Goal: Transaction & Acquisition: Obtain resource

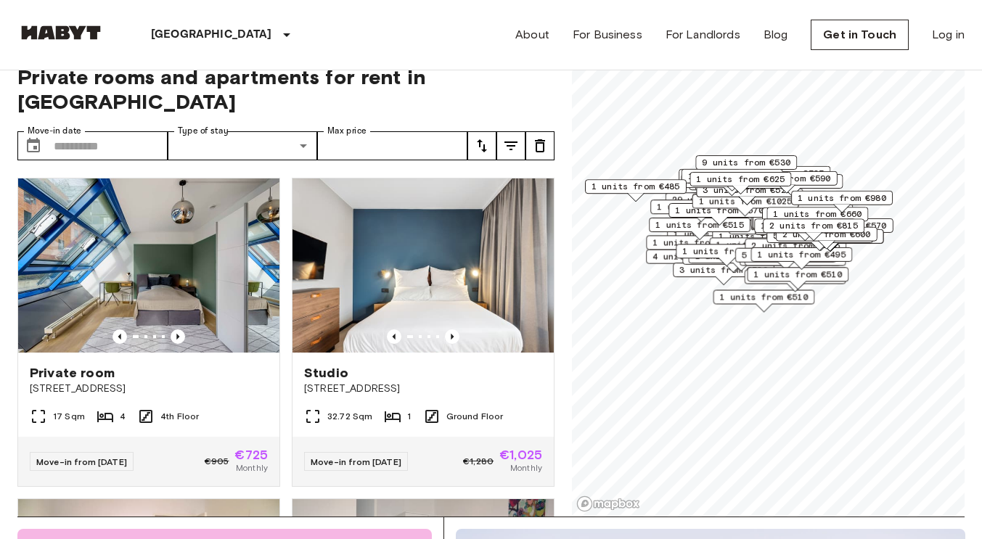
scroll to position [41, 0]
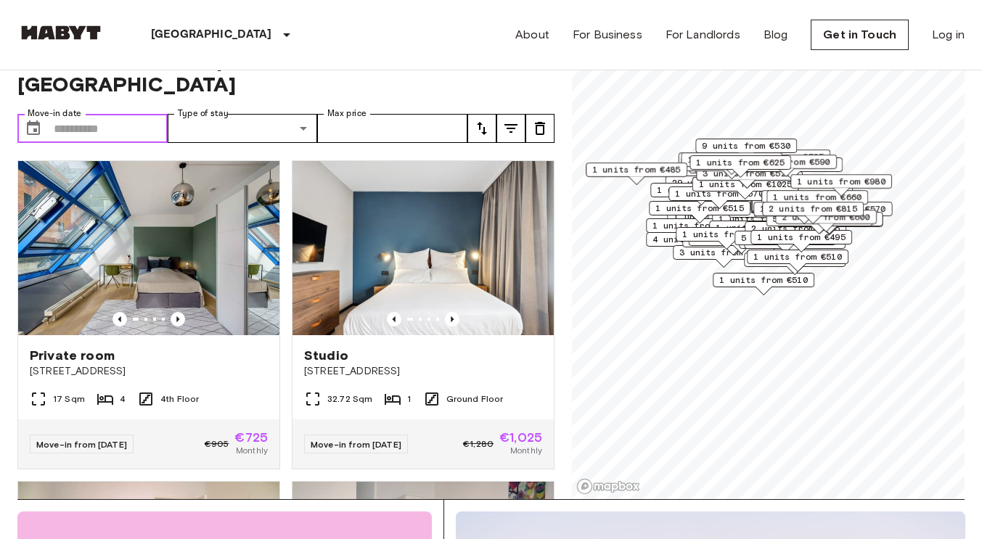
click at [117, 114] on input "Move-in date" at bounding box center [111, 128] width 114 height 29
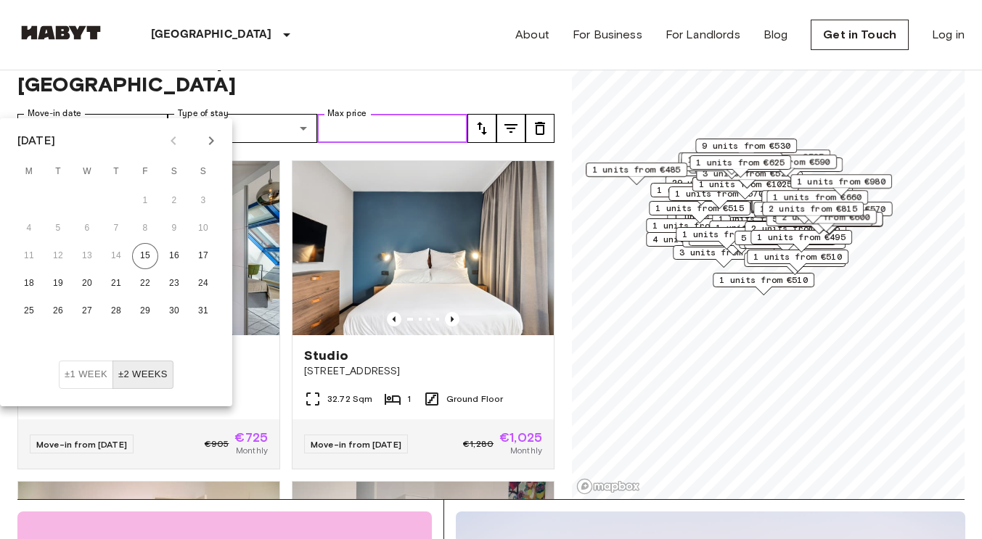
click at [346, 114] on input "Max price" at bounding box center [392, 128] width 150 height 29
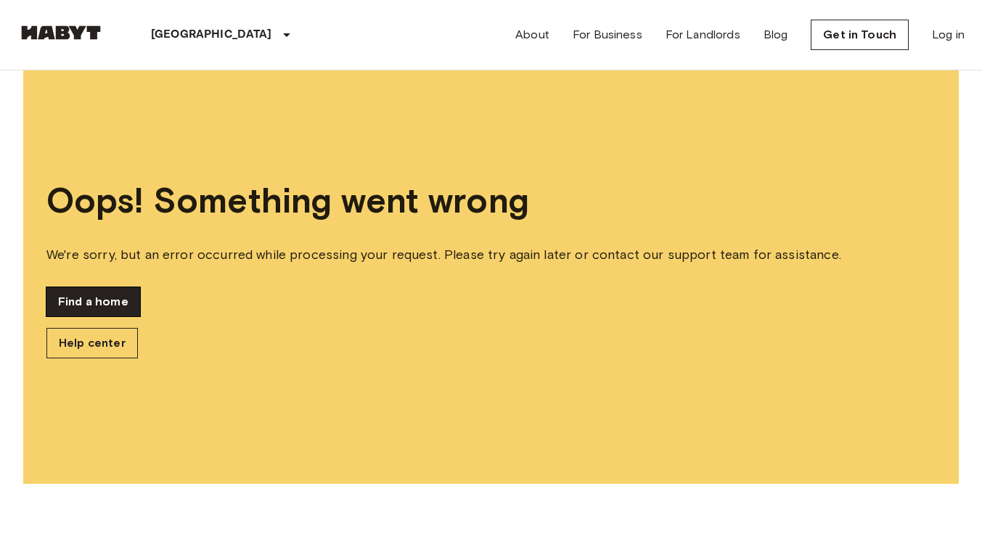
click at [115, 305] on link "Find a home" at bounding box center [93, 301] width 94 height 29
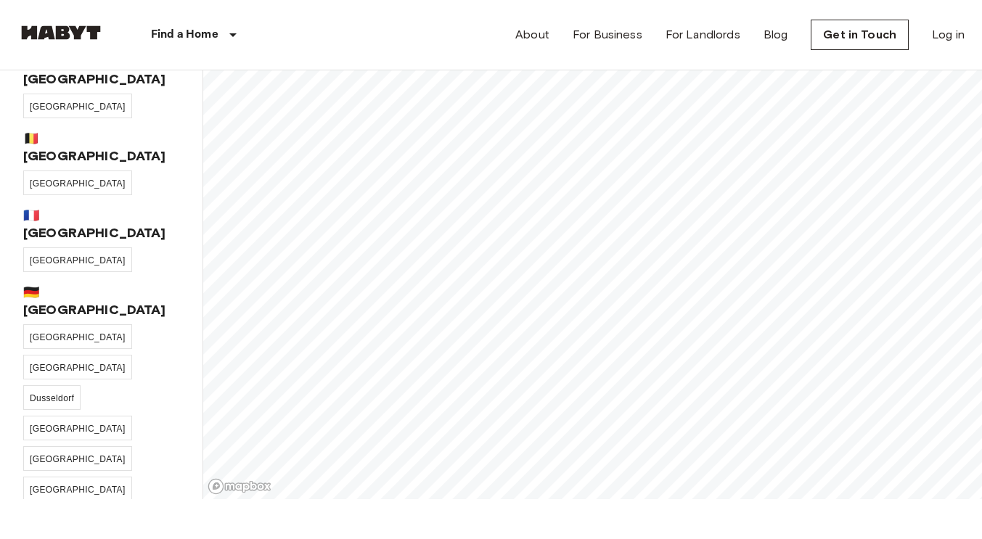
scroll to position [32, 0]
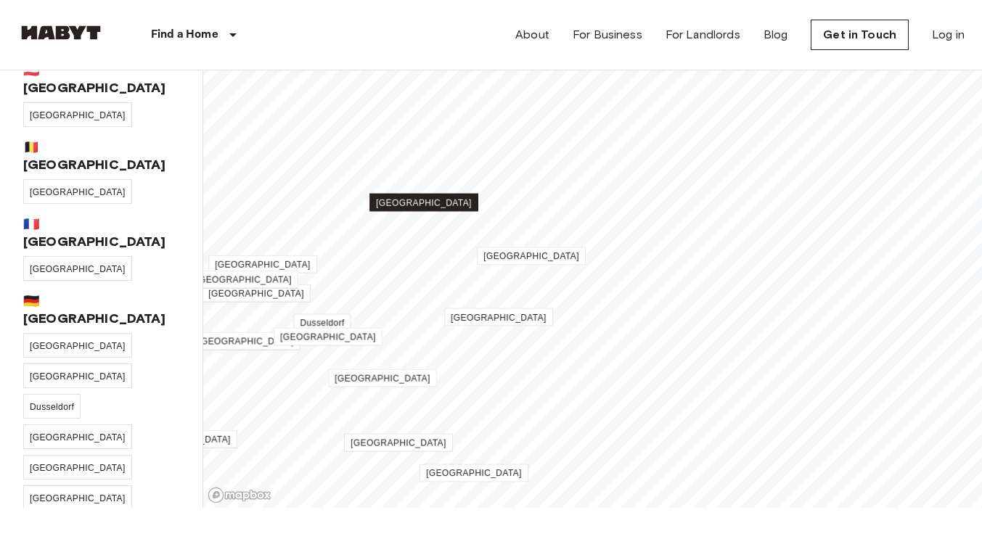
click at [429, 208] on link "[GEOGRAPHIC_DATA]" at bounding box center [423, 203] width 109 height 18
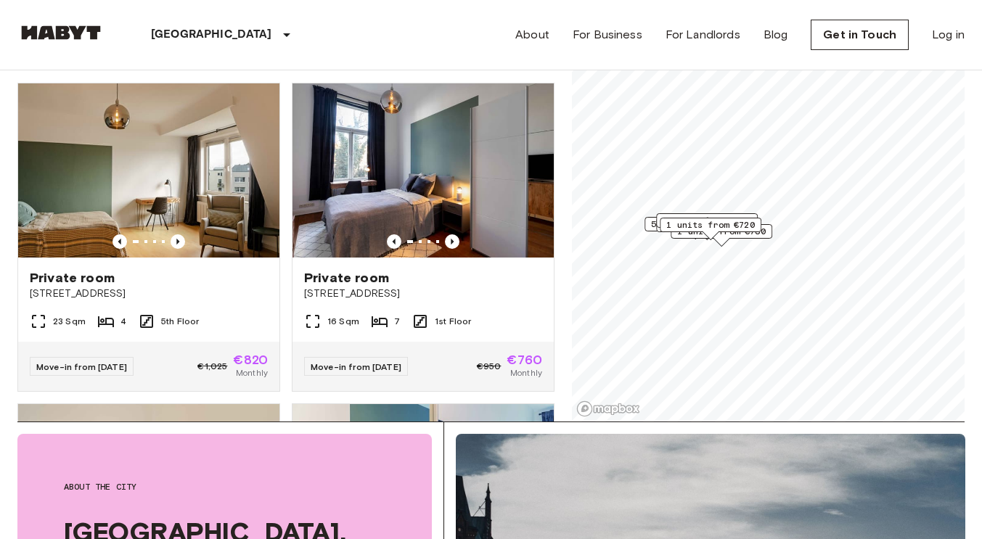
scroll to position [193, 0]
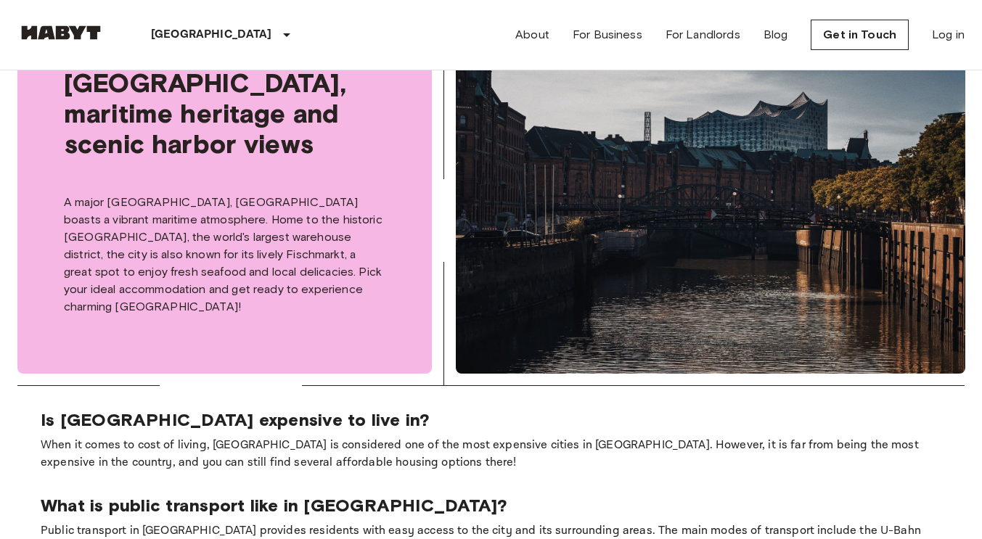
scroll to position [561, 0]
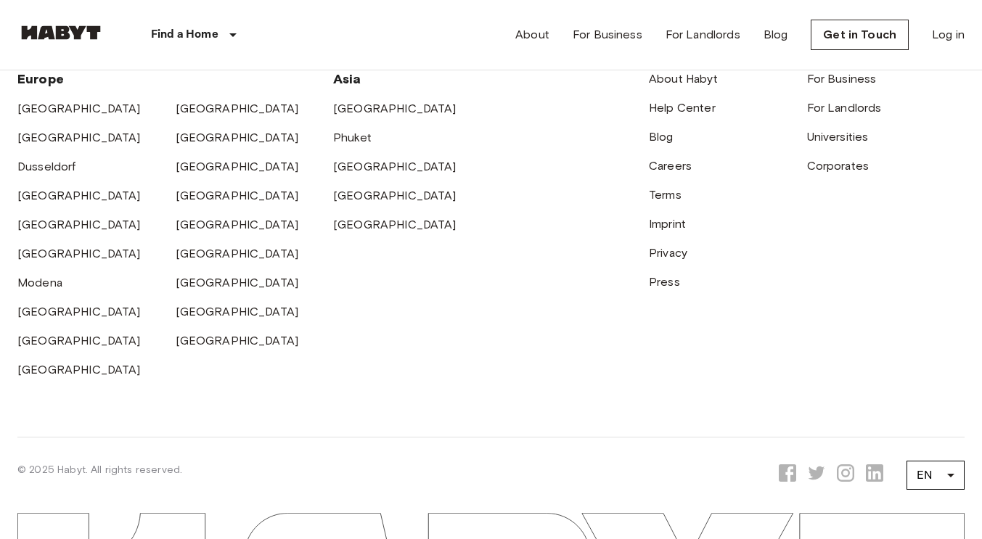
scroll to position [32, 0]
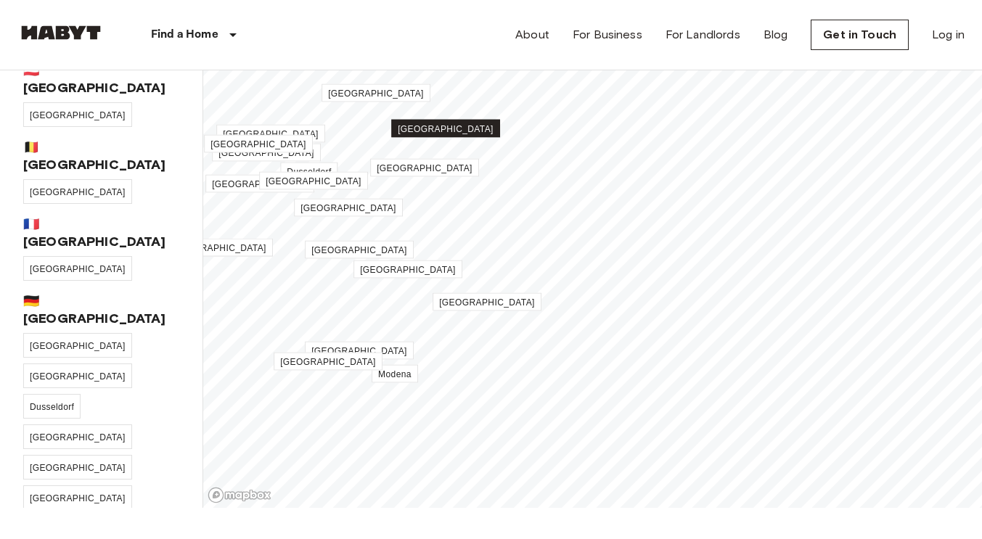
click at [445, 128] on span "[GEOGRAPHIC_DATA]" at bounding box center [446, 129] width 96 height 10
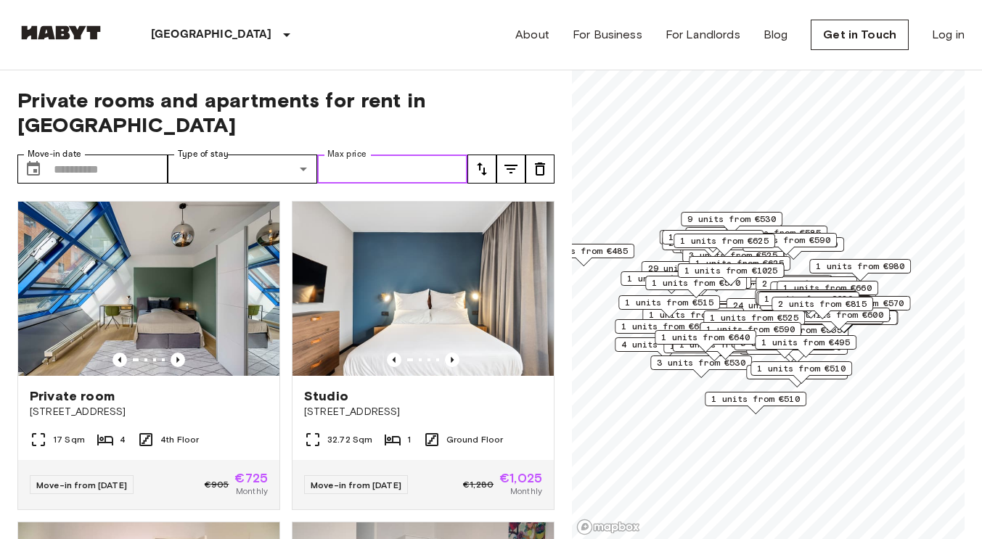
click at [361, 155] on input "Max price" at bounding box center [392, 169] width 150 height 29
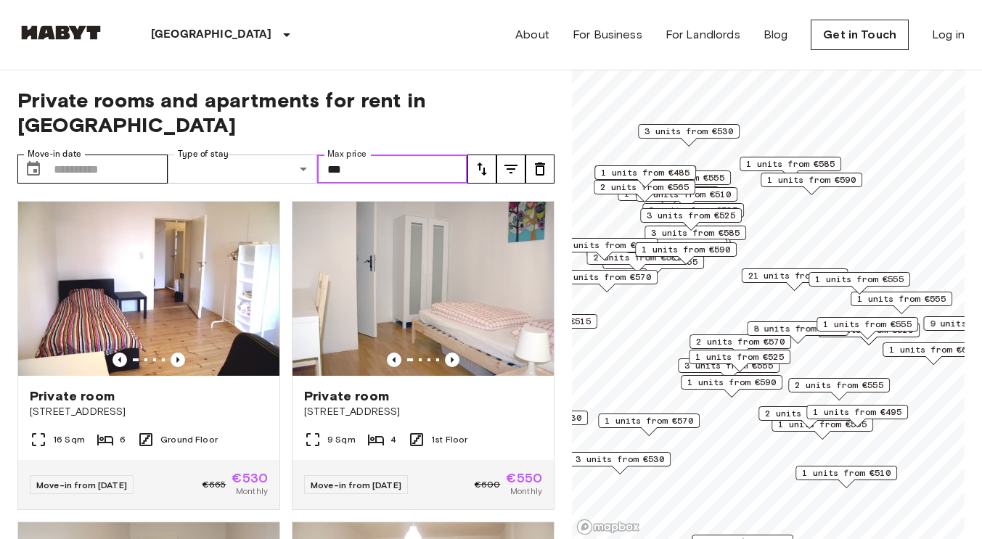
type input "***"
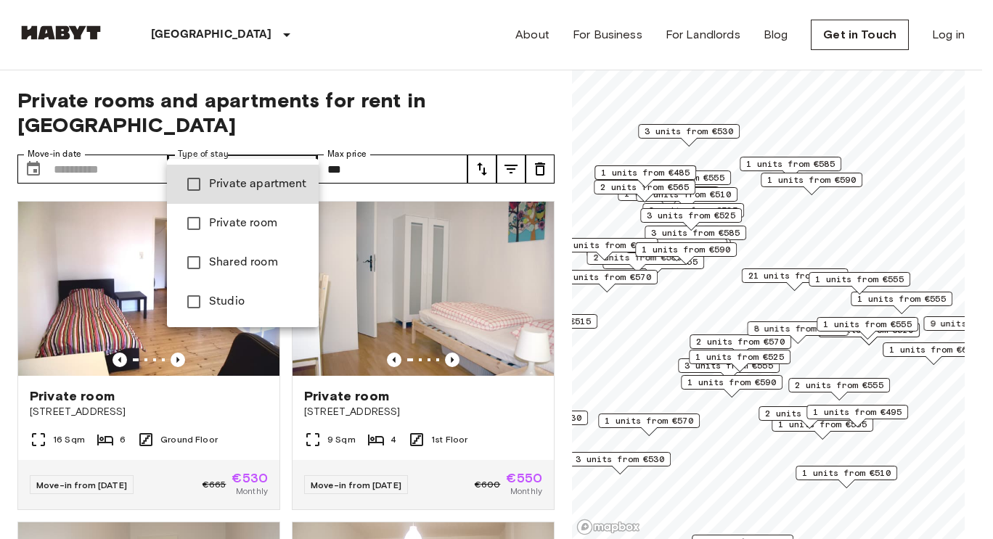
click at [274, 143] on div at bounding box center [496, 269] width 993 height 539
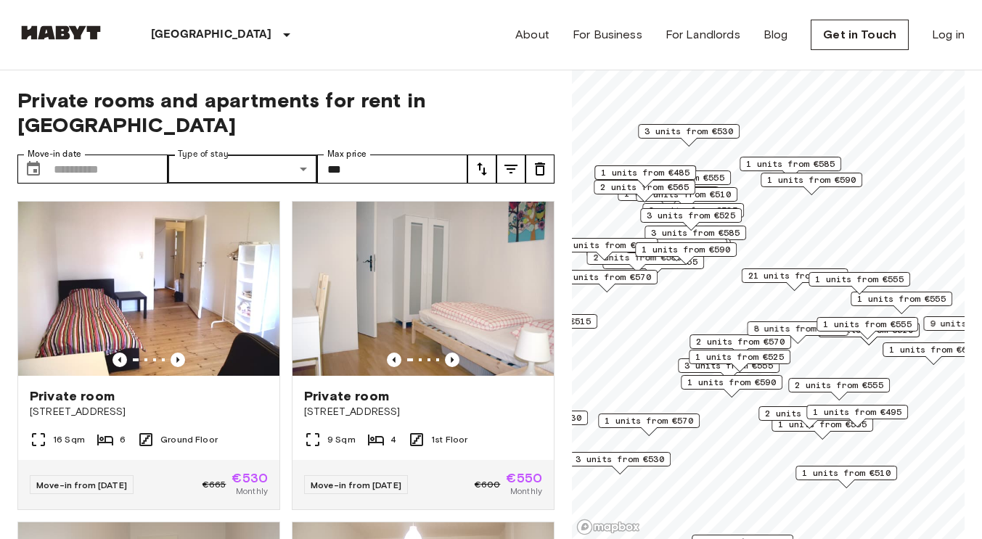
click at [344, 102] on span "Private rooms and apartments for rent in Berlin" at bounding box center [285, 112] width 537 height 49
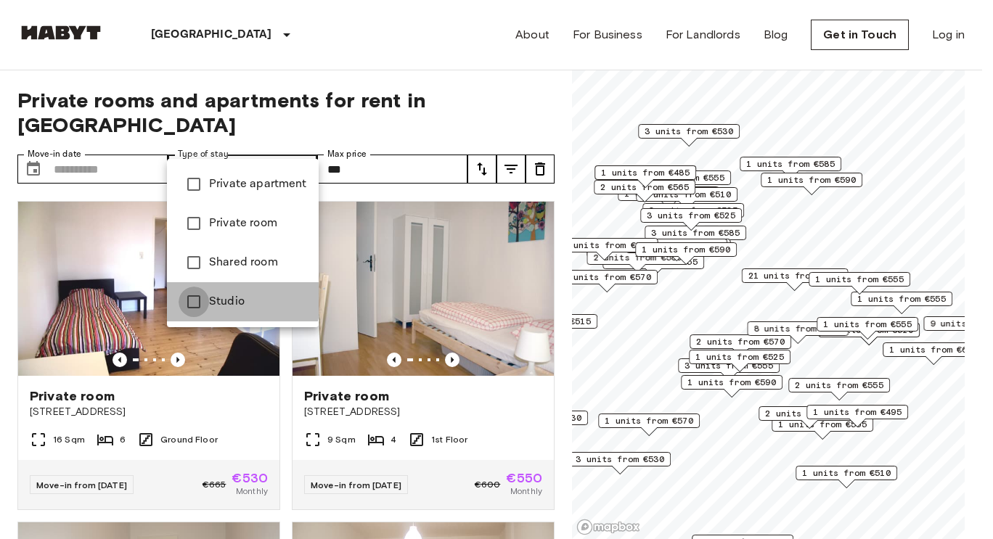
type input "******"
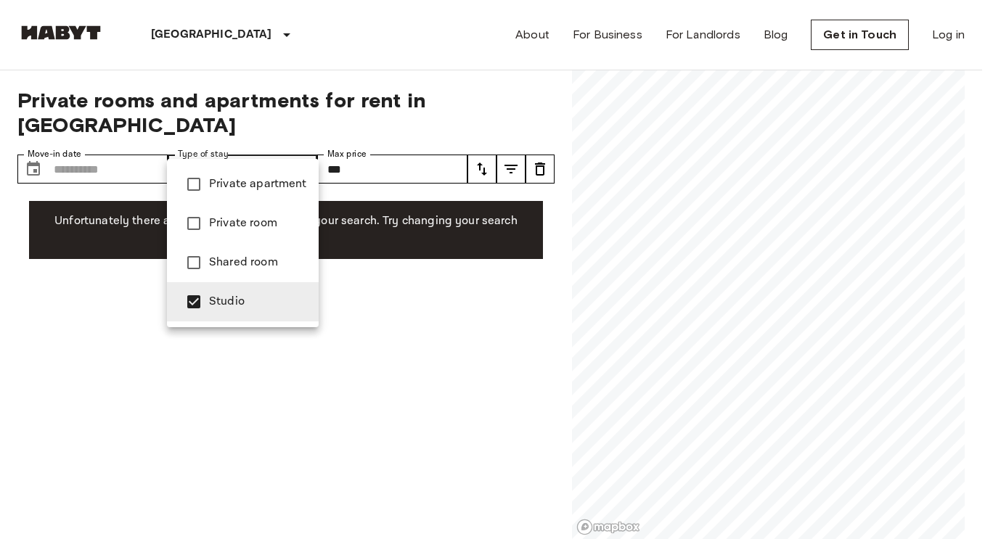
drag, startPoint x: 408, startPoint y: 122, endPoint x: 411, endPoint y: 141, distance: 19.1
click at [409, 128] on div at bounding box center [496, 269] width 993 height 539
click at [411, 141] on div at bounding box center [496, 269] width 993 height 539
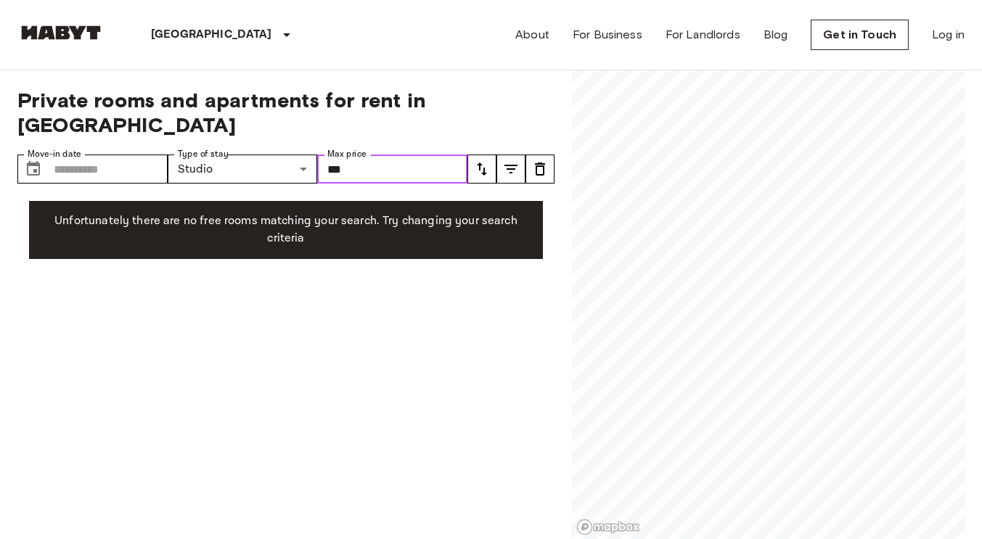
click at [397, 155] on input "***" at bounding box center [392, 169] width 150 height 29
type input "*"
click at [390, 108] on span "Private rooms and apartments for rent in Berlin" at bounding box center [285, 112] width 537 height 49
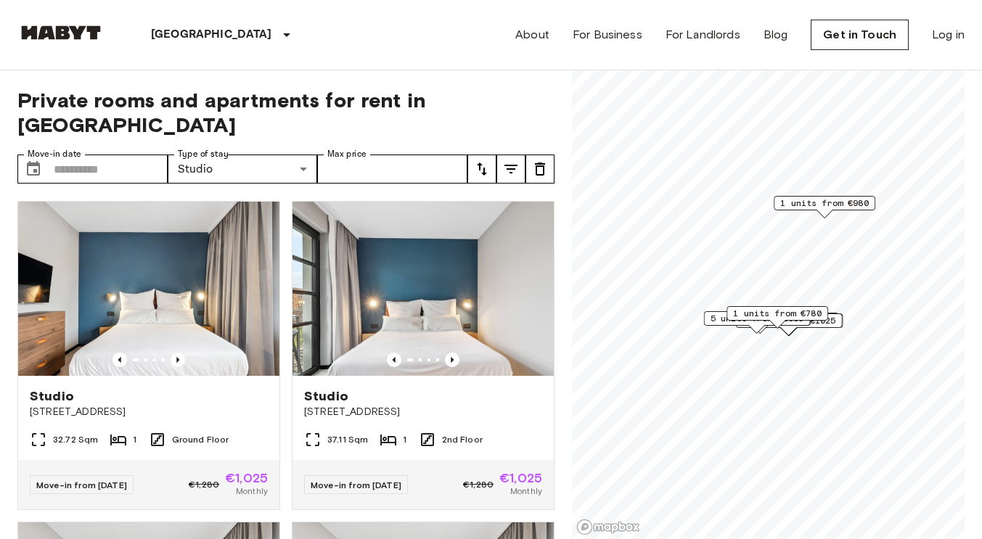
click at [772, 313] on span "1 units from €780" at bounding box center [777, 313] width 89 height 13
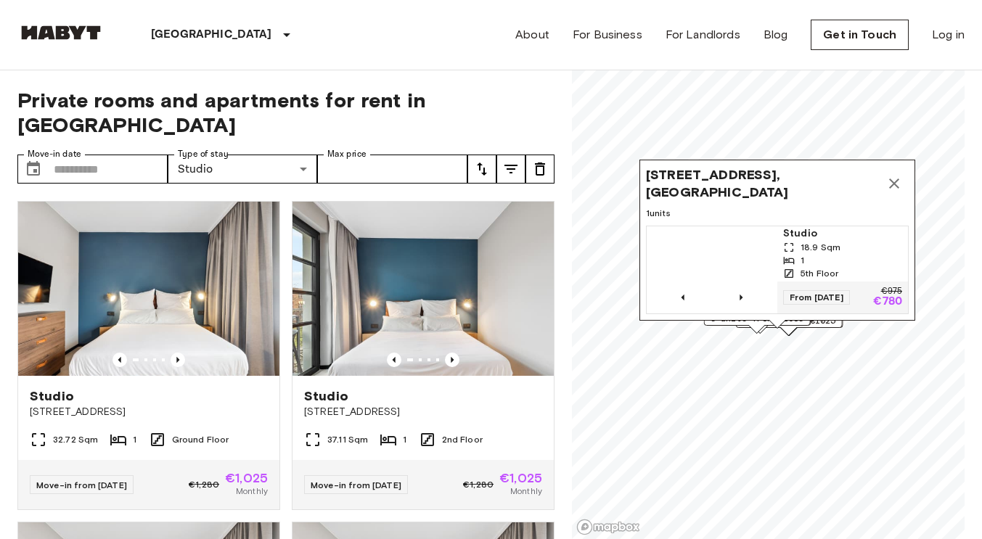
click at [901, 175] on icon "Map marker" at bounding box center [894, 183] width 17 height 17
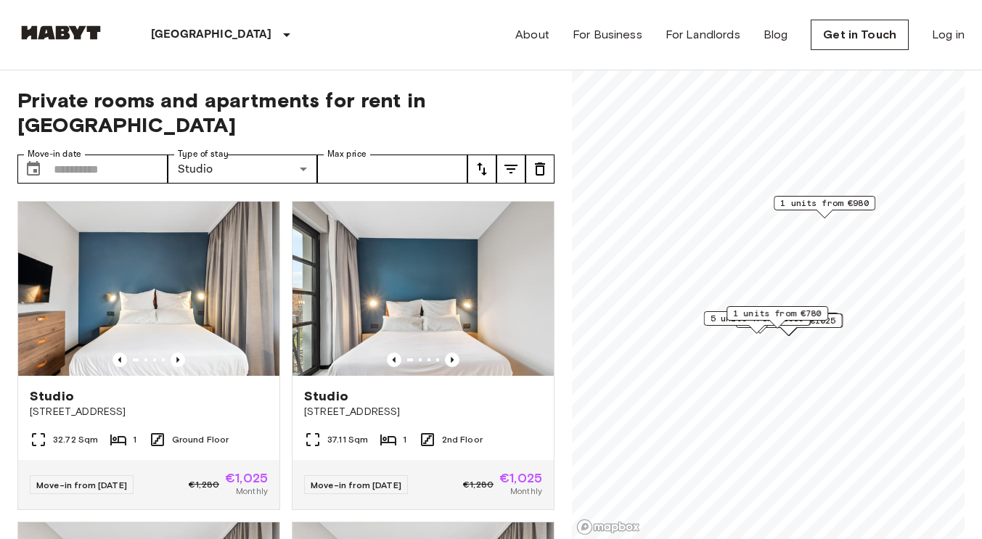
click at [496, 128] on div "Private rooms and apartments for rent in Berlin Move-in date ​ Move-in date Typ…" at bounding box center [285, 305] width 537 height 470
click at [493, 155] on button "tune" at bounding box center [481, 169] width 29 height 29
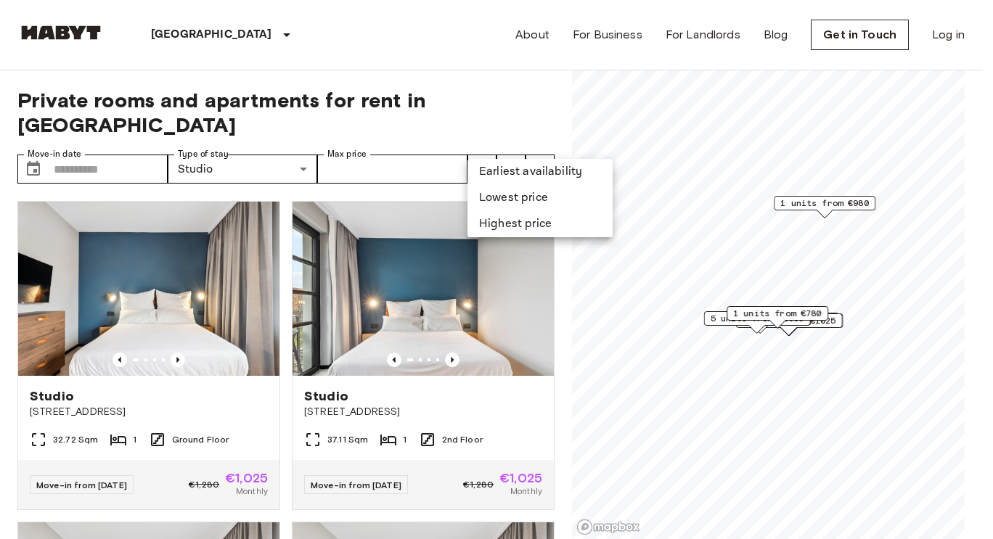
click at [503, 202] on li "Lowest price" at bounding box center [539, 198] width 145 height 26
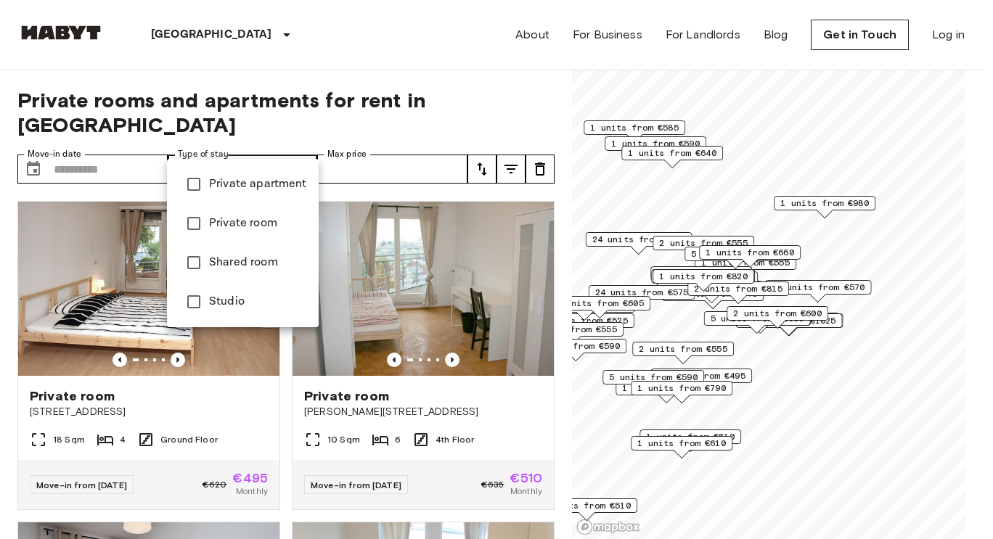
click at [384, 143] on div at bounding box center [496, 269] width 993 height 539
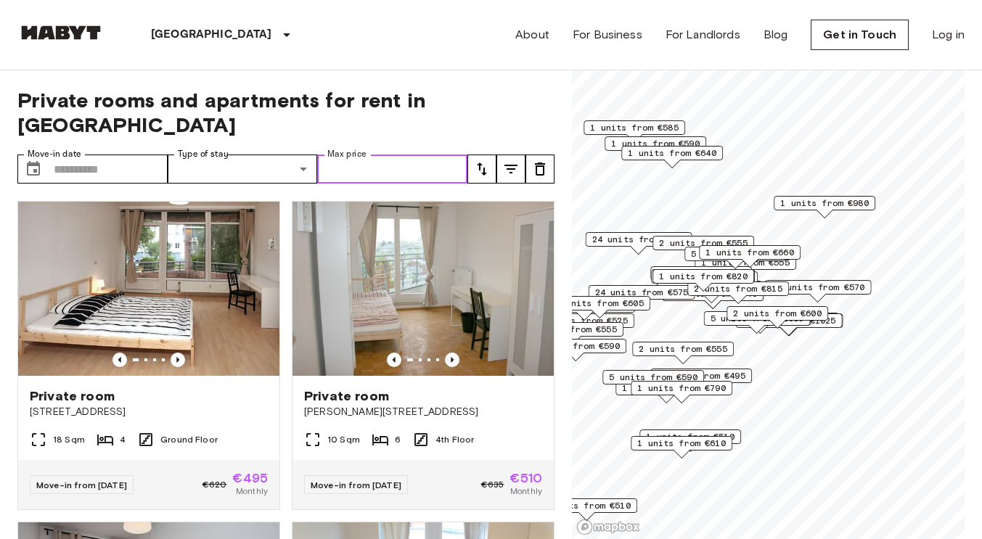
click at [384, 155] on input "Max price" at bounding box center [392, 169] width 150 height 29
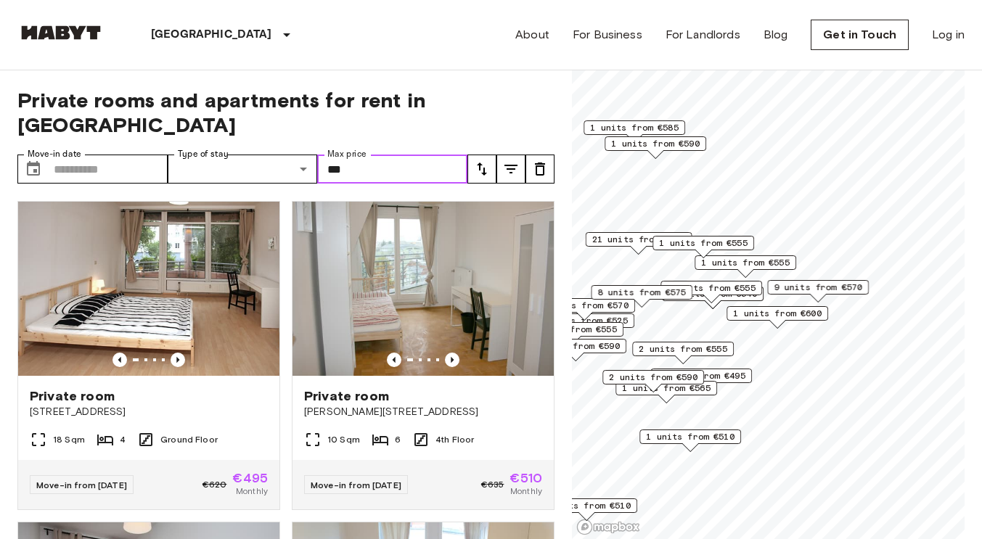
type input "***"
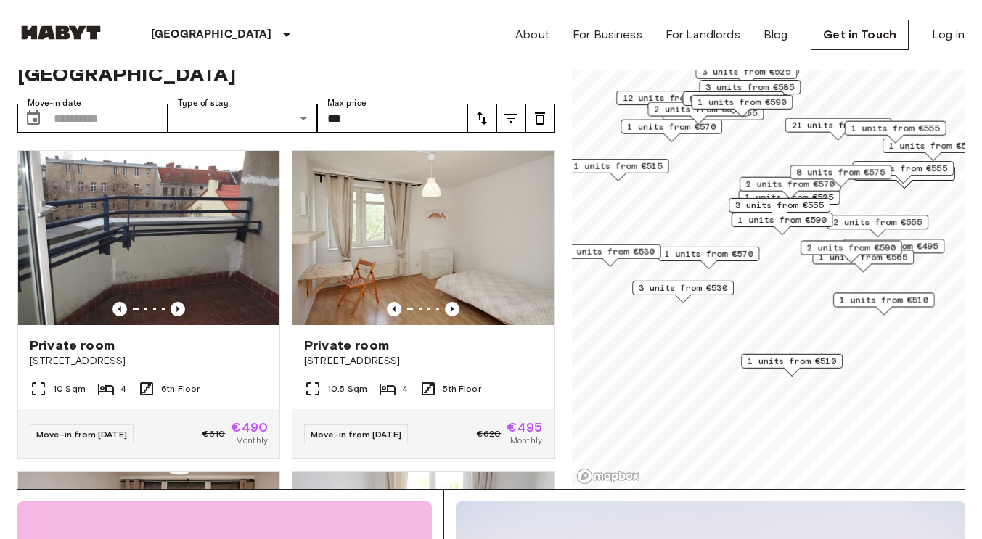
scroll to position [52, 0]
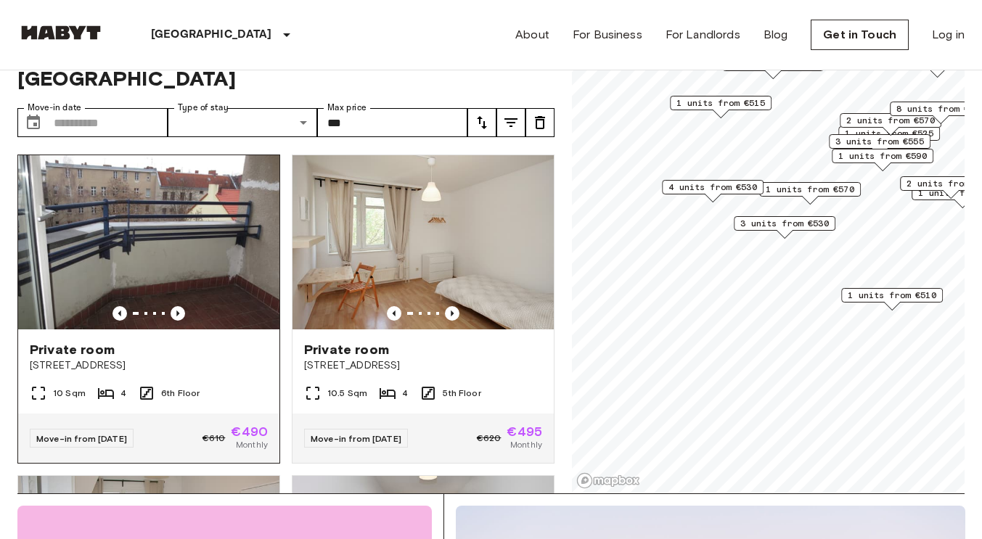
scroll to position [45, 0]
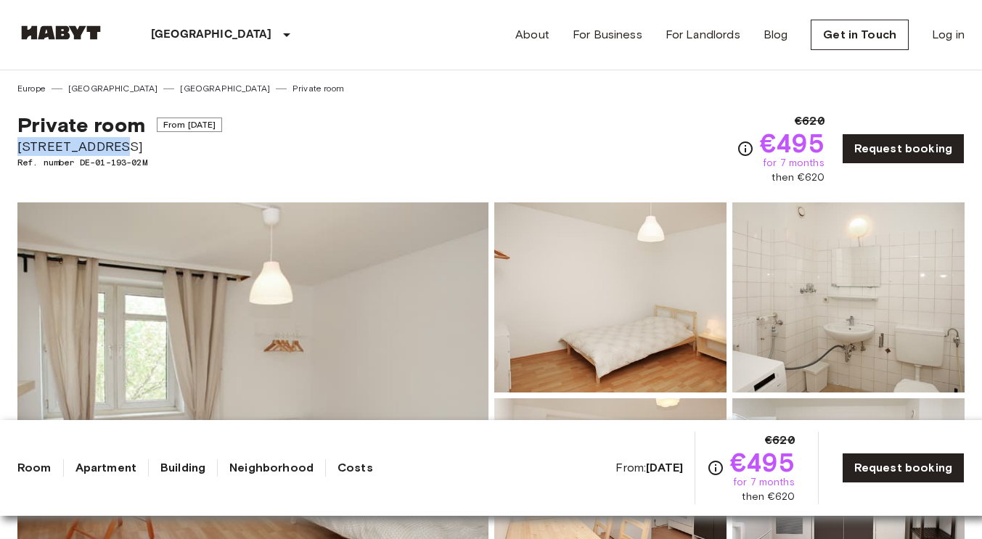
drag, startPoint x: 20, startPoint y: 145, endPoint x: 147, endPoint y: 142, distance: 126.4
click at [147, 142] on span "[STREET_ADDRESS]" at bounding box center [119, 146] width 205 height 19
copy span "[STREET_ADDRESS]"
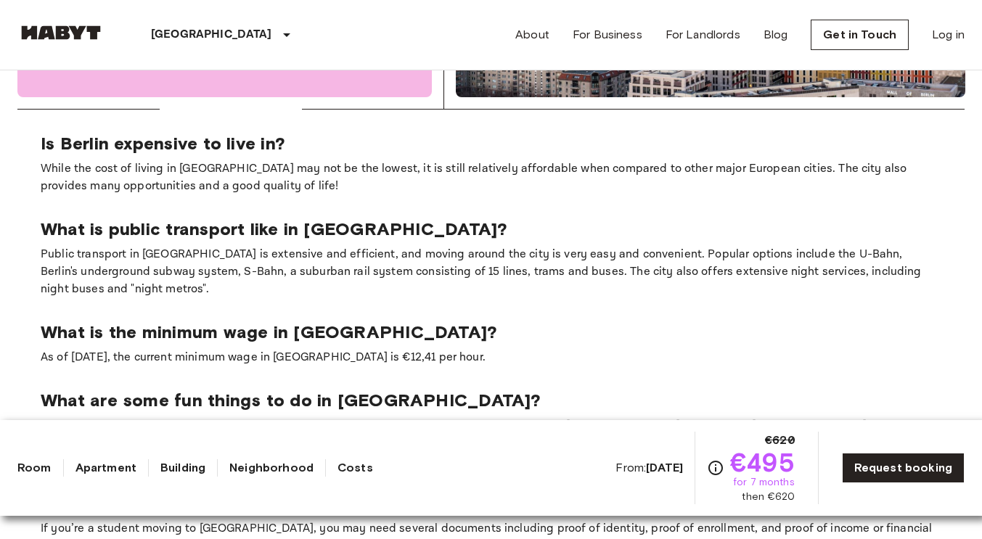
scroll to position [1852, 0]
